Goal: Navigation & Orientation: Find specific page/section

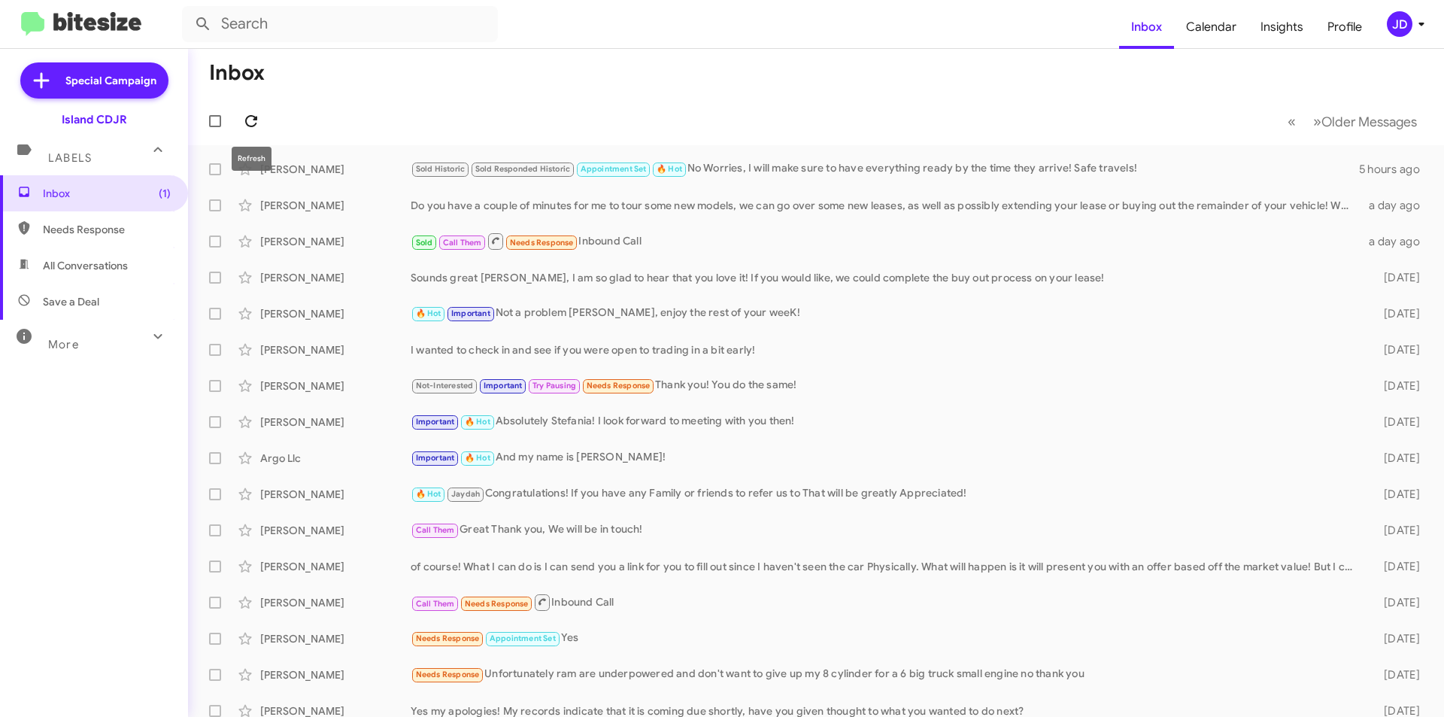
click at [250, 129] on icon at bounding box center [251, 121] width 18 height 18
click at [102, 221] on span "Needs Response" at bounding box center [94, 229] width 188 height 36
type input "in:needs-response"
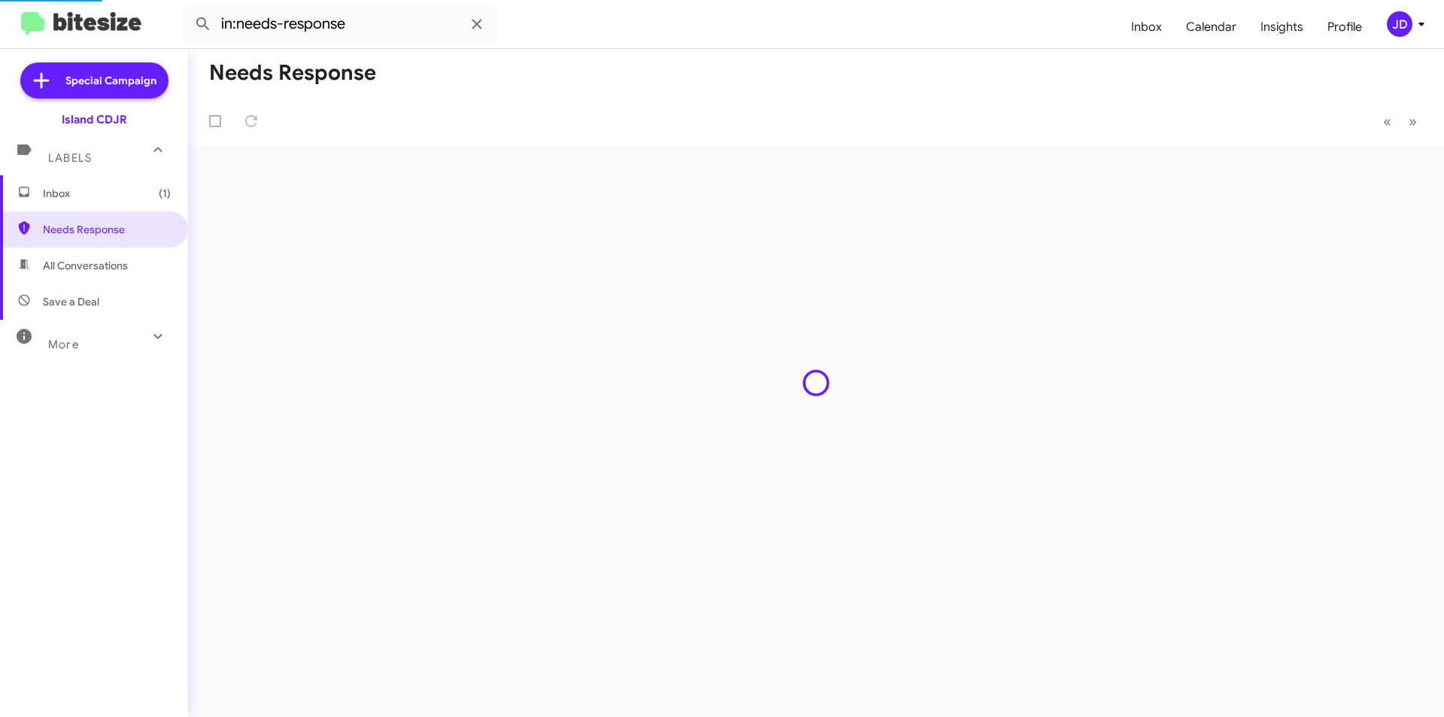
click at [105, 206] on span "Inbox (1)" at bounding box center [94, 193] width 188 height 36
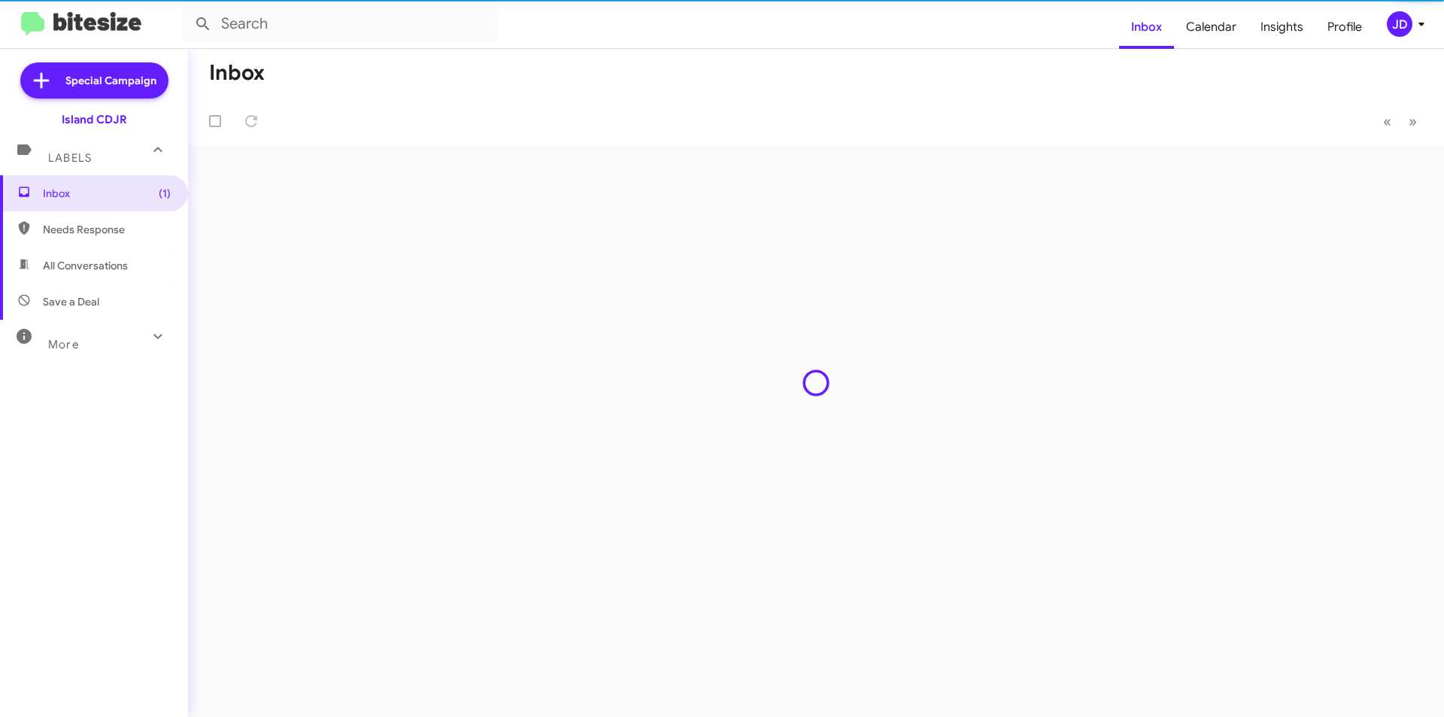
click at [109, 285] on span "Save a Deal" at bounding box center [94, 301] width 188 height 36
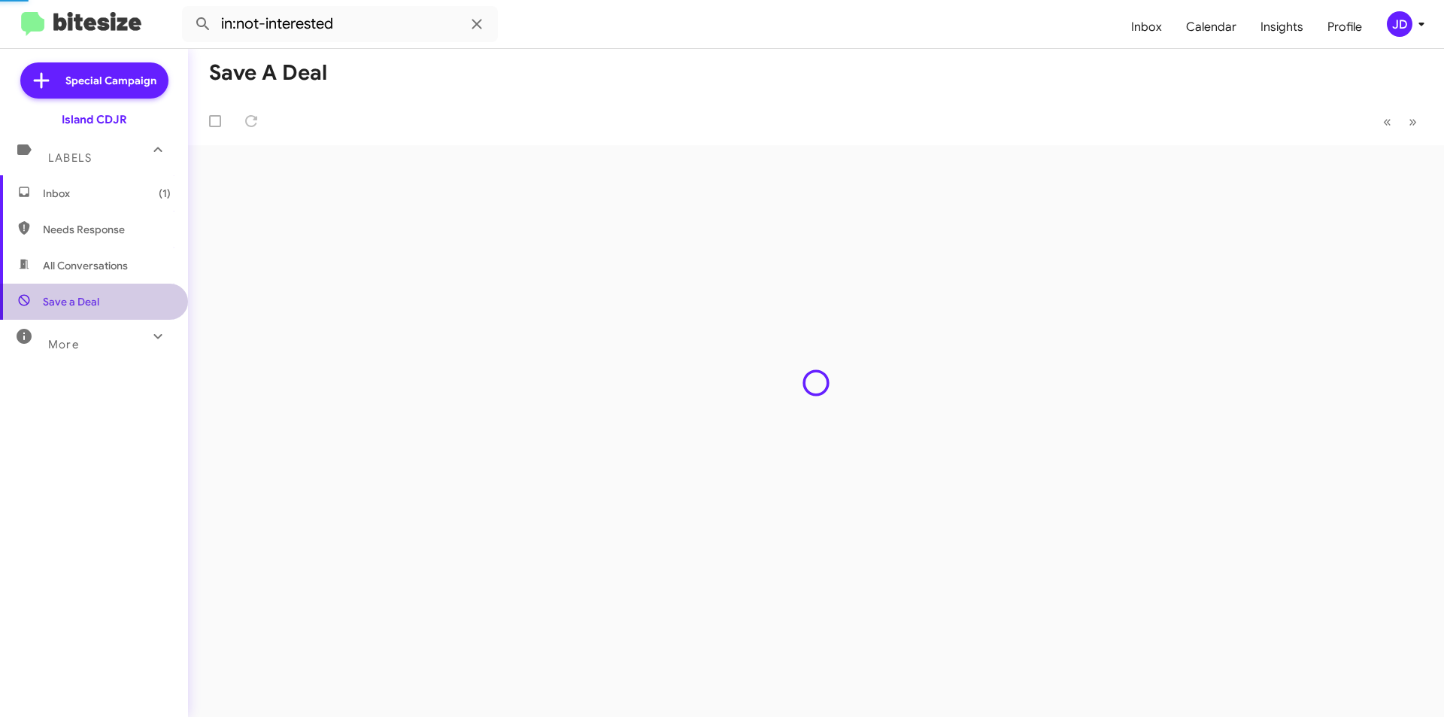
click at [108, 265] on span "All Conversations" at bounding box center [85, 265] width 85 height 15
type input "in:all-conversations"
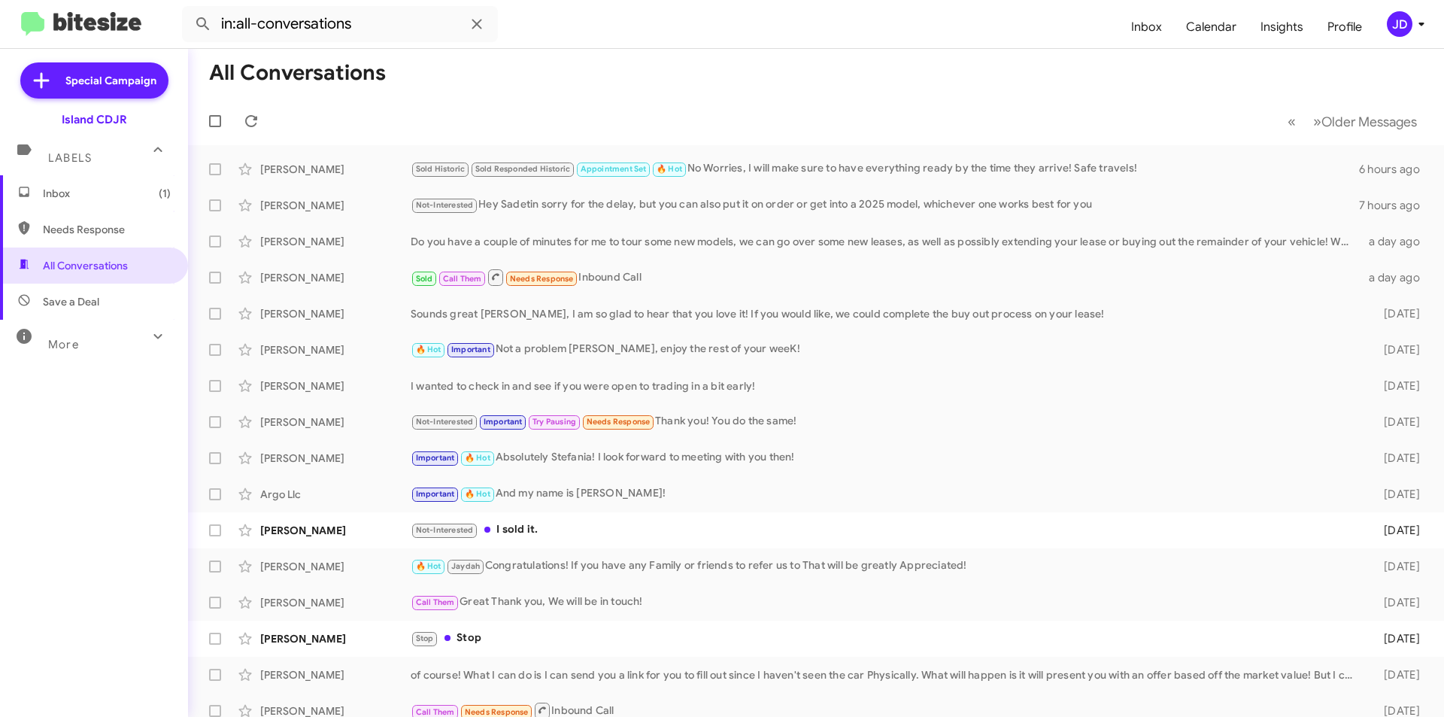
click at [113, 195] on span "Inbox (1)" at bounding box center [107, 193] width 128 height 15
